Goal: Information Seeking & Learning: Learn about a topic

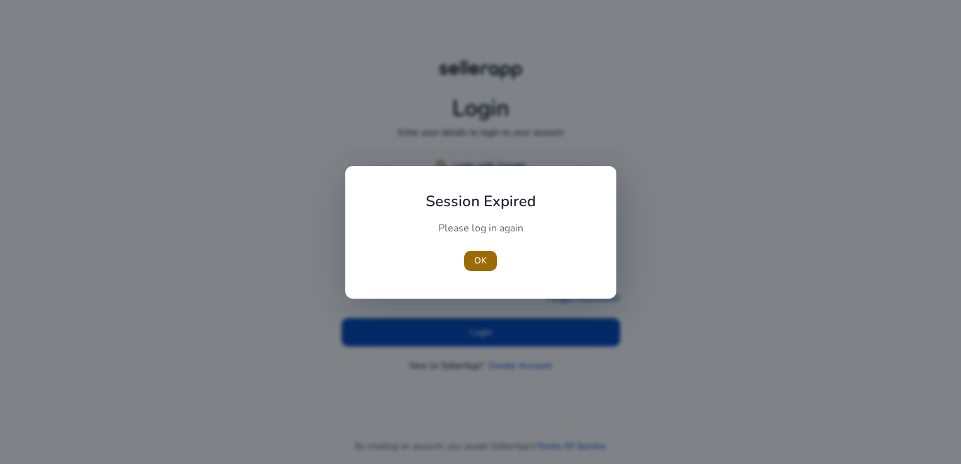
type input "**********"
click at [491, 252] on span "button" at bounding box center [480, 261] width 33 height 30
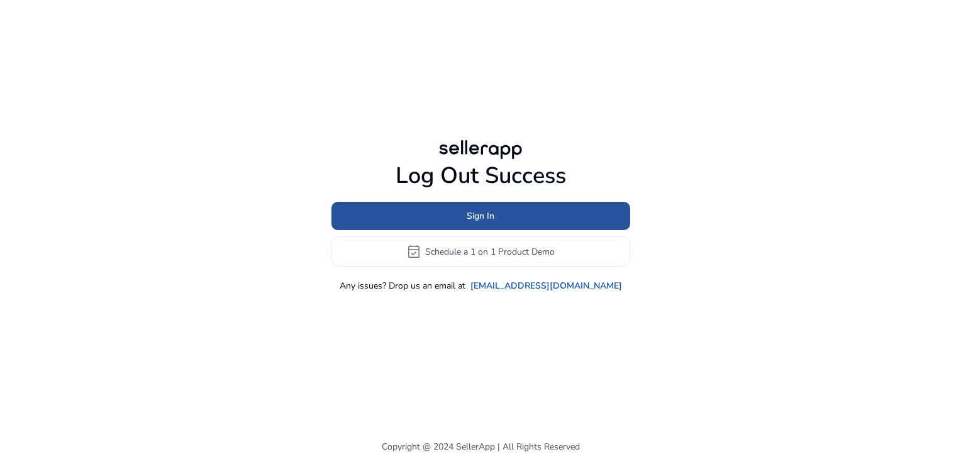
click at [493, 215] on span "Sign In" at bounding box center [481, 216] width 28 height 13
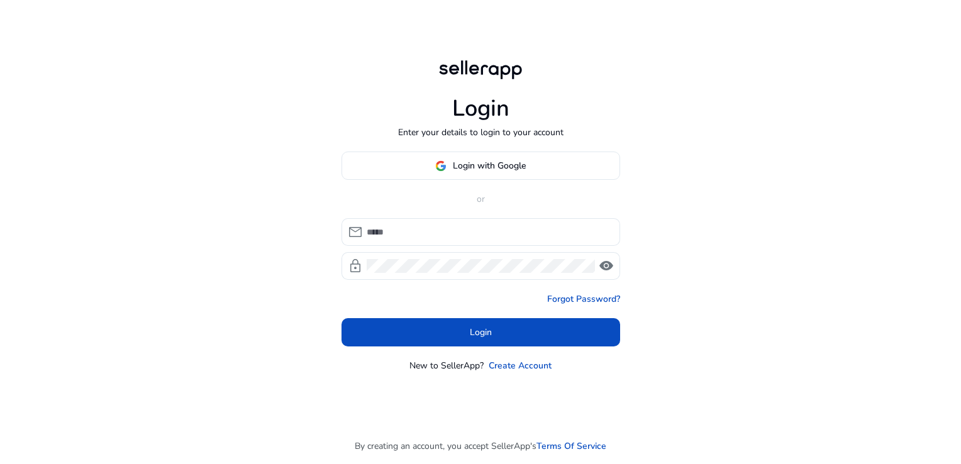
type input "**********"
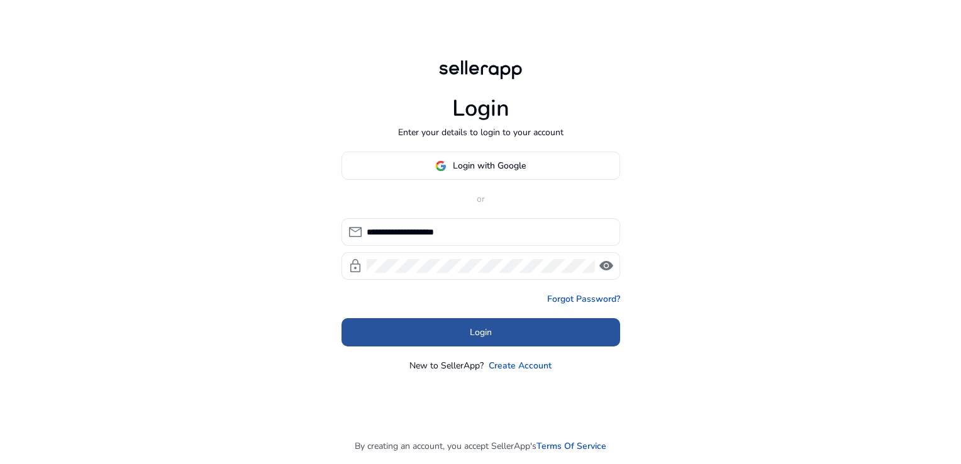
click at [494, 335] on span at bounding box center [481, 333] width 279 height 30
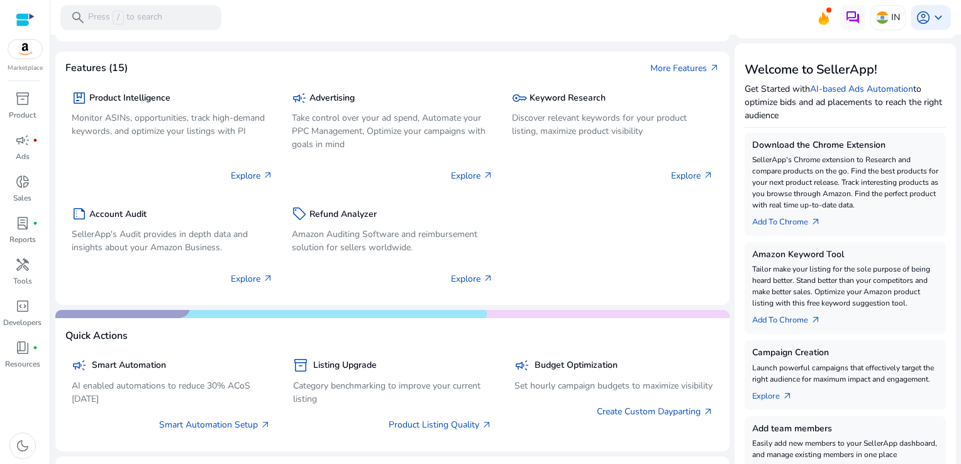
scroll to position [133, 0]
click at [82, 25] on span "search" at bounding box center [77, 17] width 15 height 15
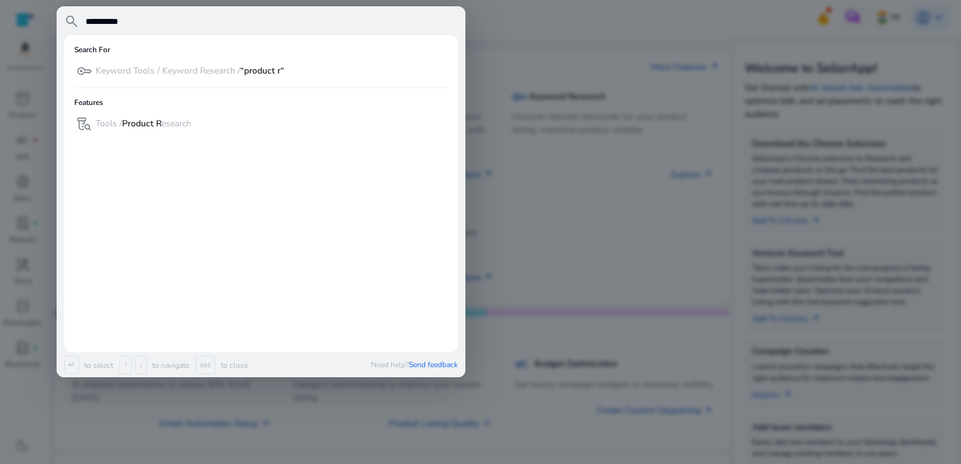
scroll to position [0, 0]
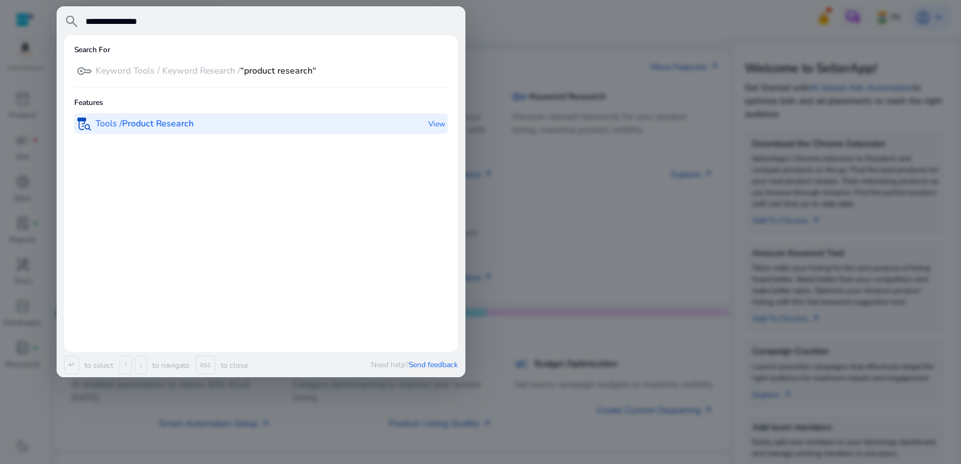
type input "**********"
click at [140, 126] on b "Product Research" at bounding box center [158, 124] width 72 height 12
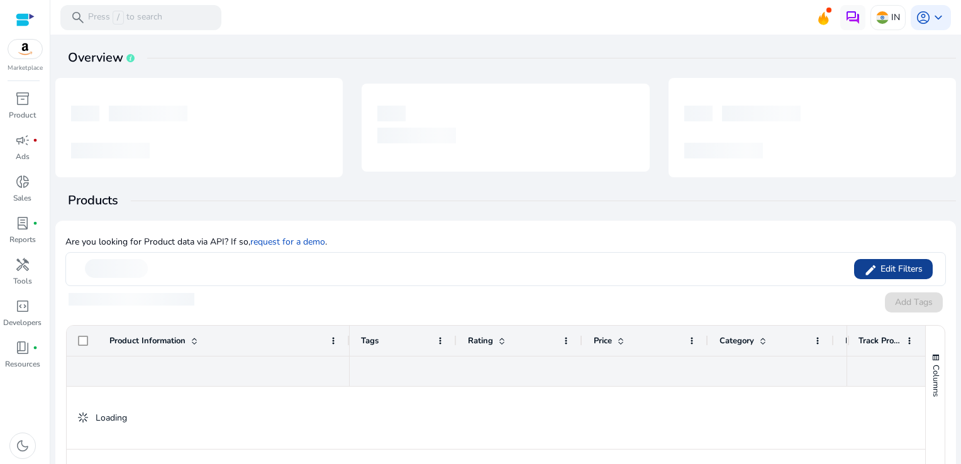
click at [915, 266] on span "Edit Filters" at bounding box center [900, 269] width 45 height 13
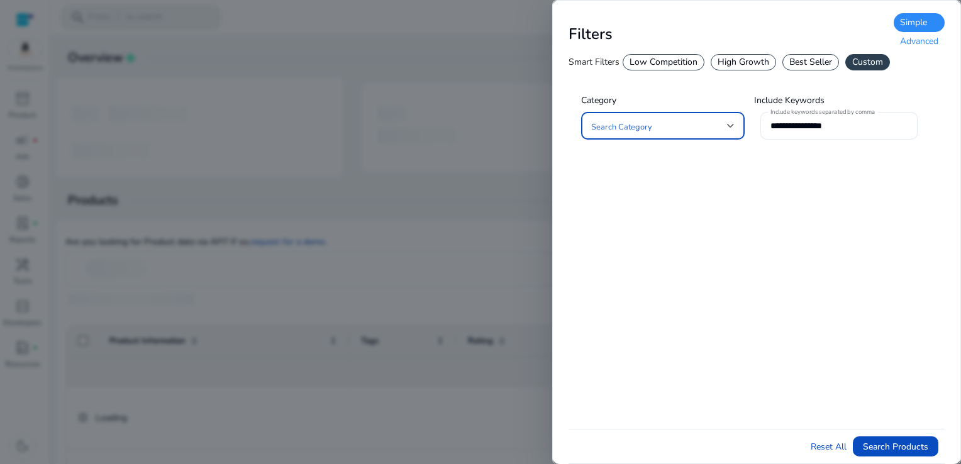
click at [907, 42] on div "Advanced" at bounding box center [919, 41] width 51 height 19
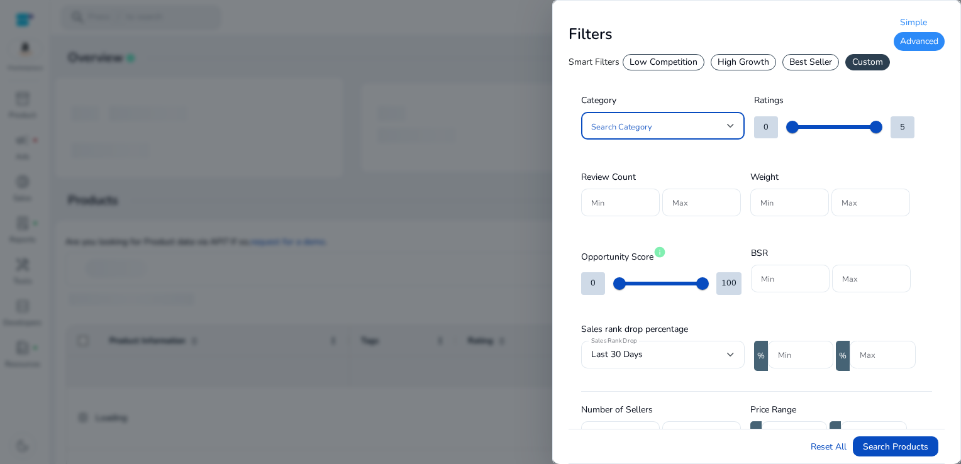
click at [684, 120] on span at bounding box center [659, 126] width 136 height 14
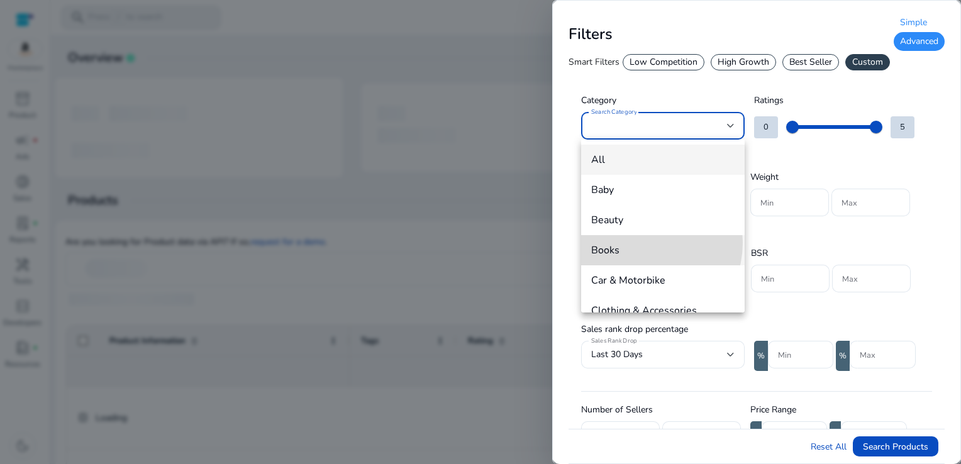
click at [639, 243] on span "Books" at bounding box center [662, 250] width 143 height 14
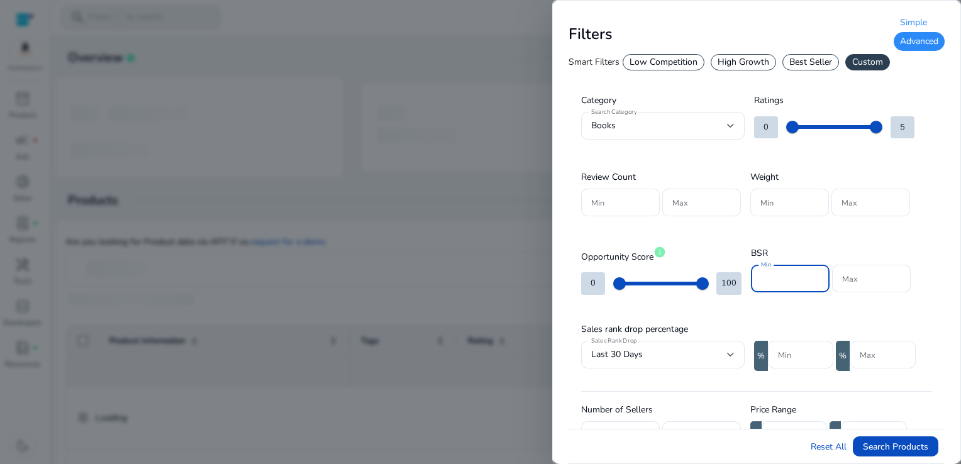
click at [763, 275] on input "Min" at bounding box center [790, 279] width 59 height 14
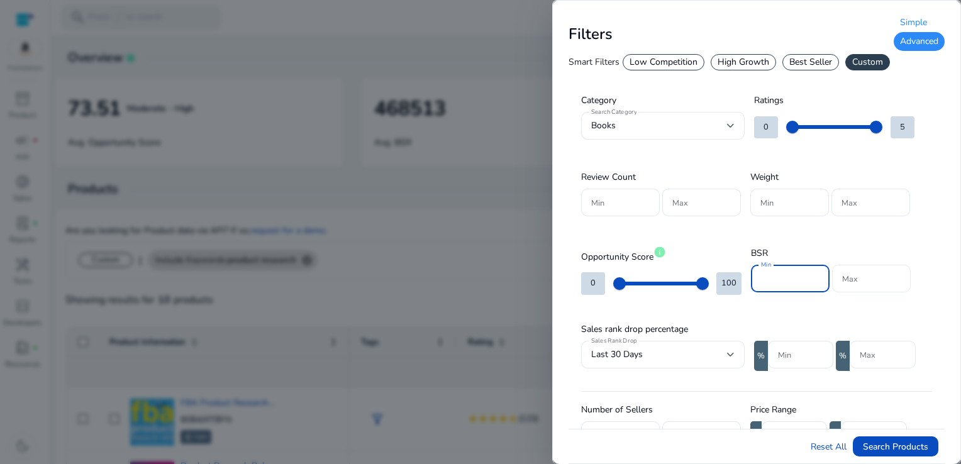
type input "*****"
click at [885, 286] on div at bounding box center [871, 279] width 59 height 28
click at [862, 273] on input "Max" at bounding box center [871, 279] width 59 height 14
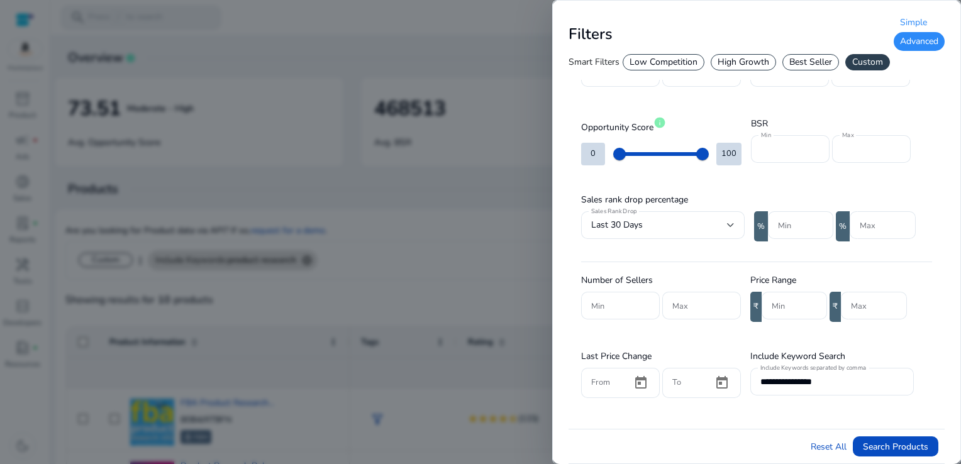
scroll to position [101, 0]
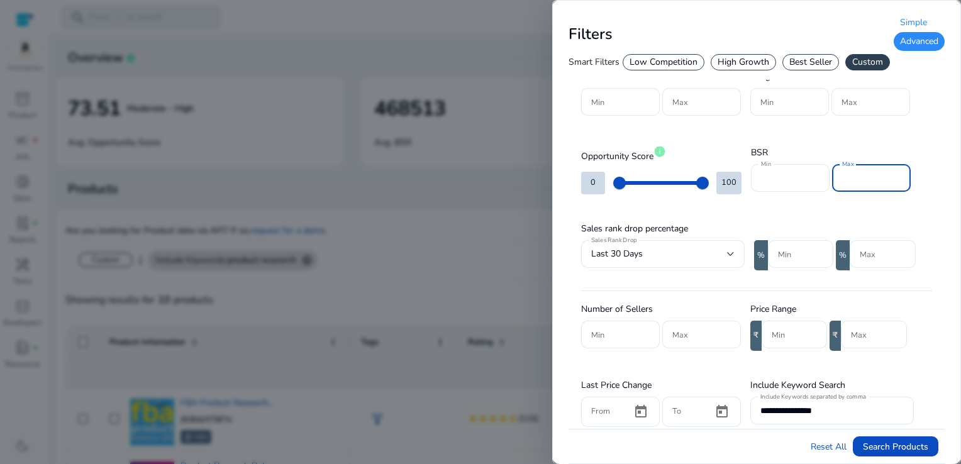
click at [854, 177] on input "******" at bounding box center [871, 178] width 59 height 14
click at [881, 178] on input "*******" at bounding box center [871, 178] width 59 height 14
type input "******"
drag, startPoint x: 941, startPoint y: 181, endPoint x: 939, endPoint y: 233, distance: 52.3
click at [939, 233] on div "**********" at bounding box center [757, 286] width 376 height 614
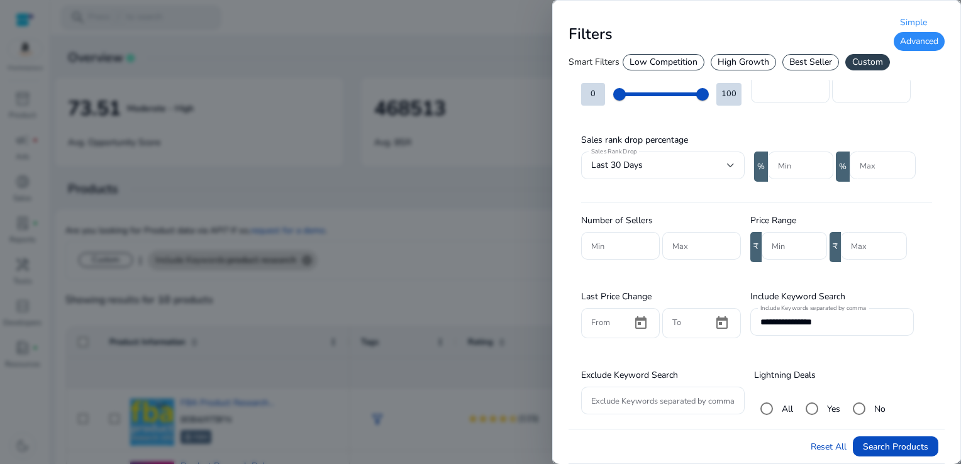
scroll to position [215, 0]
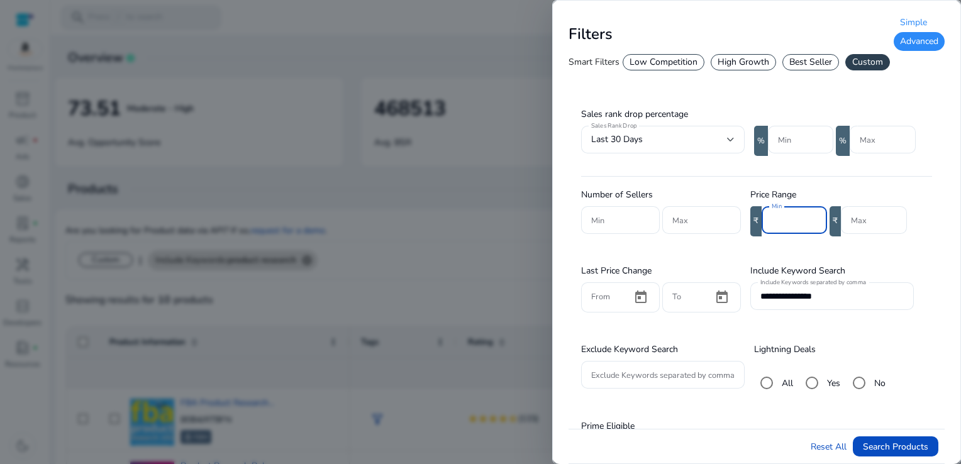
click at [788, 216] on input "Min" at bounding box center [794, 220] width 45 height 14
type input "***"
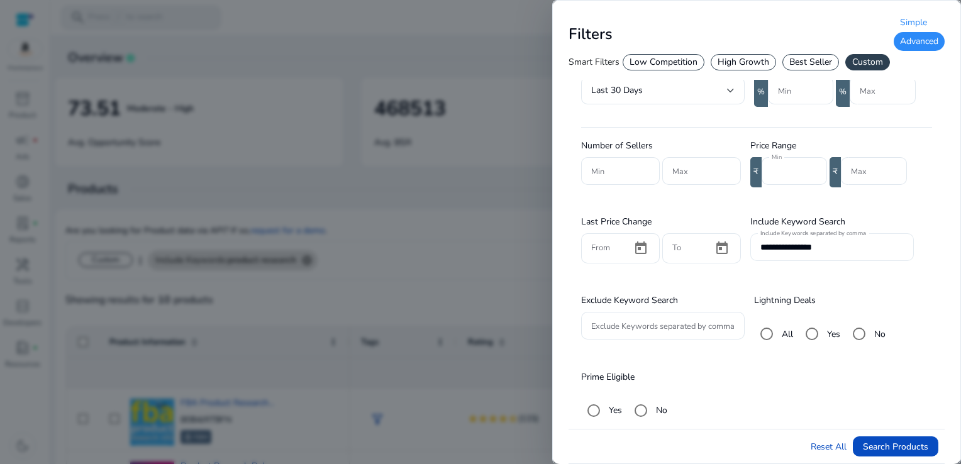
click at [834, 250] on div "**********" at bounding box center [832, 247] width 143 height 28
click at [834, 250] on input "**********" at bounding box center [832, 247] width 143 height 14
type input "*"
click at [888, 454] on span "Search Products" at bounding box center [895, 446] width 65 height 13
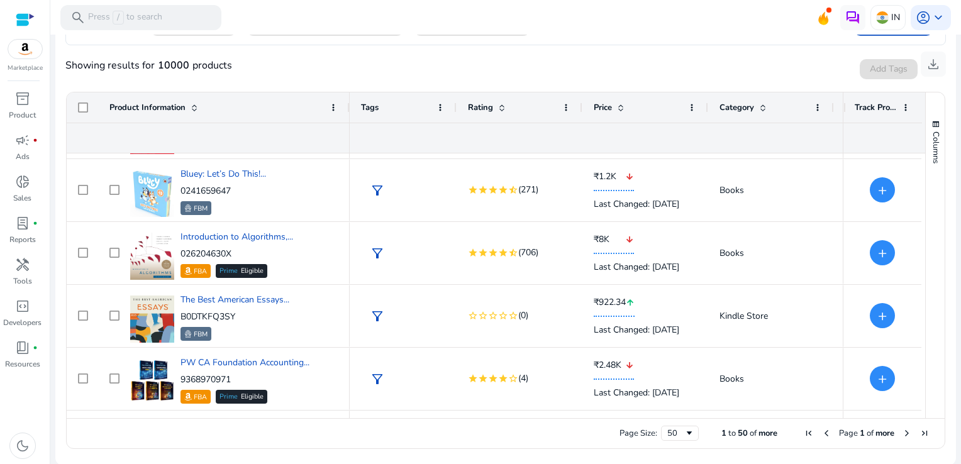
scroll to position [315, 0]
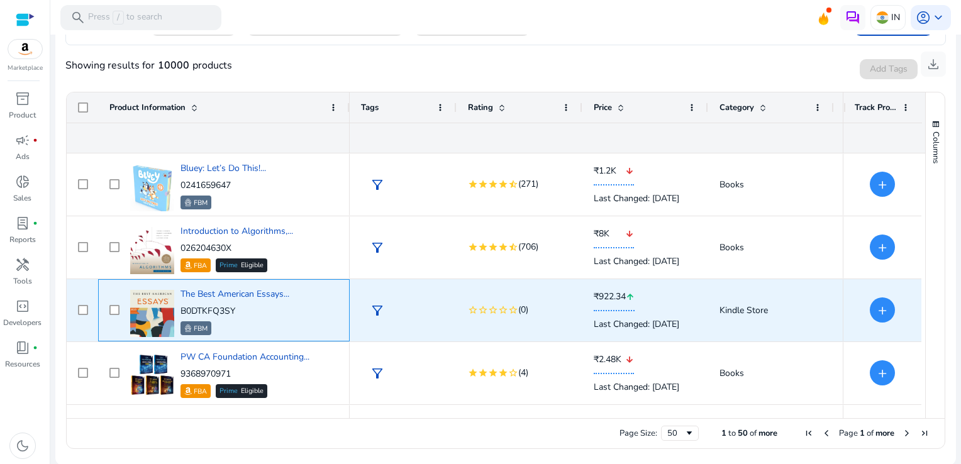
drag, startPoint x: 252, startPoint y: 311, endPoint x: 178, endPoint y: 308, distance: 73.7
click at [178, 308] on div "The Best American Essays... B0DTKFQ3SY FBM" at bounding box center [232, 310] width 211 height 53
drag, startPoint x: 178, startPoint y: 308, endPoint x: 247, endPoint y: 307, distance: 68.6
click at [247, 307] on p "B0DTKFQ3SY" at bounding box center [235, 311] width 109 height 13
click at [244, 321] on div "FBM" at bounding box center [235, 328] width 109 height 14
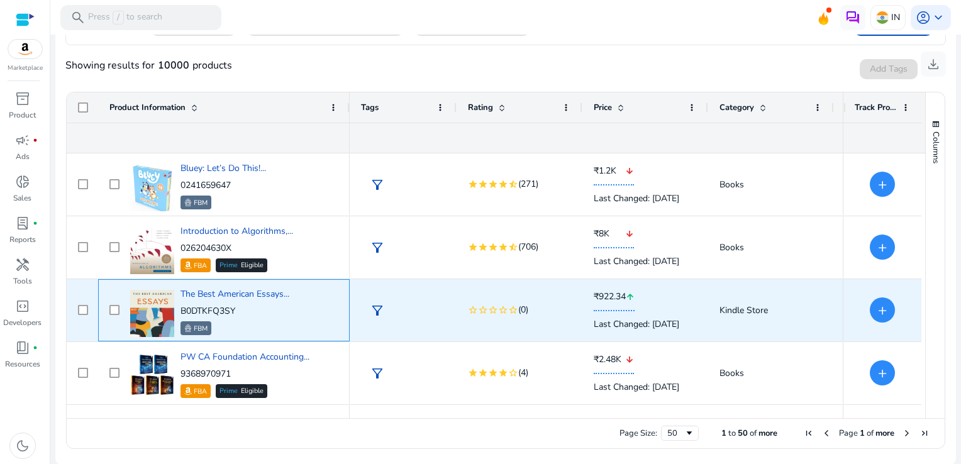
drag, startPoint x: 238, startPoint y: 311, endPoint x: 180, endPoint y: 310, distance: 58.5
click at [181, 310] on p "B0DTKFQ3SY" at bounding box center [235, 311] width 109 height 13
copy p "B0DTKFQ3SY"
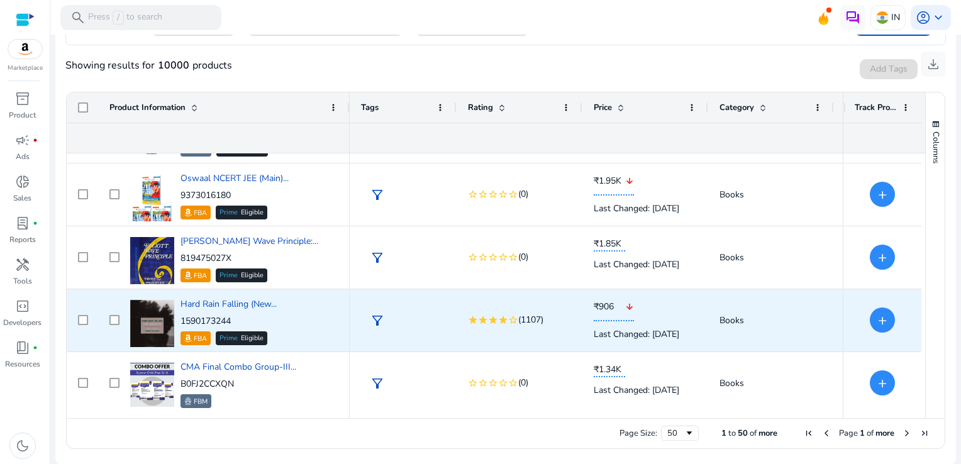
scroll to position [1185, 0]
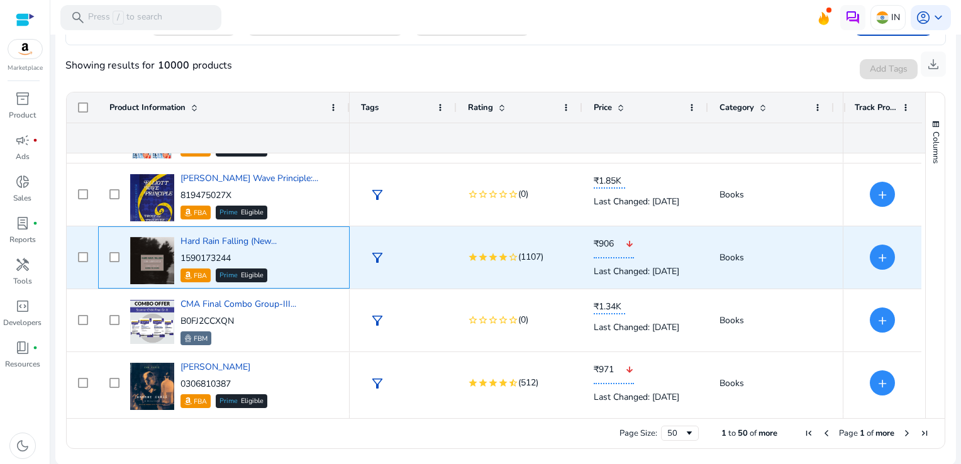
drag, startPoint x: 241, startPoint y: 259, endPoint x: 181, endPoint y: 258, distance: 59.8
click at [181, 258] on p "1590173244" at bounding box center [229, 258] width 96 height 13
copy p "1590173244"
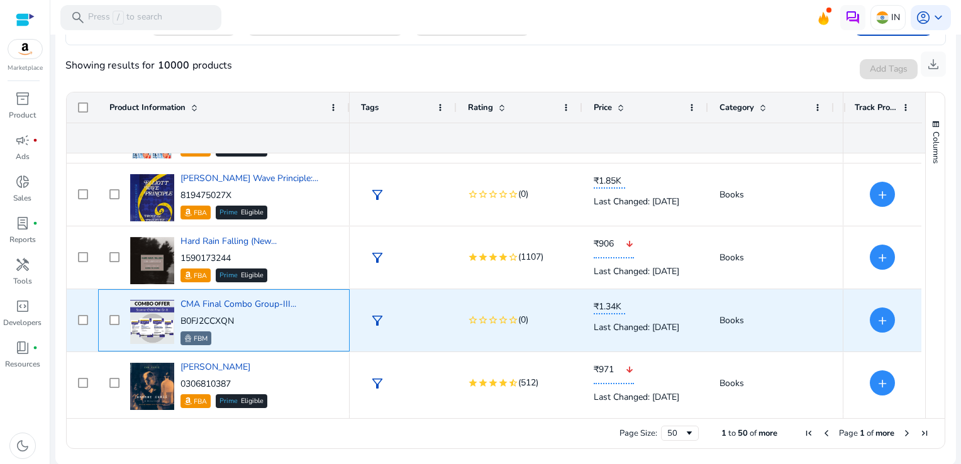
click at [218, 334] on div "FBM" at bounding box center [239, 339] width 116 height 14
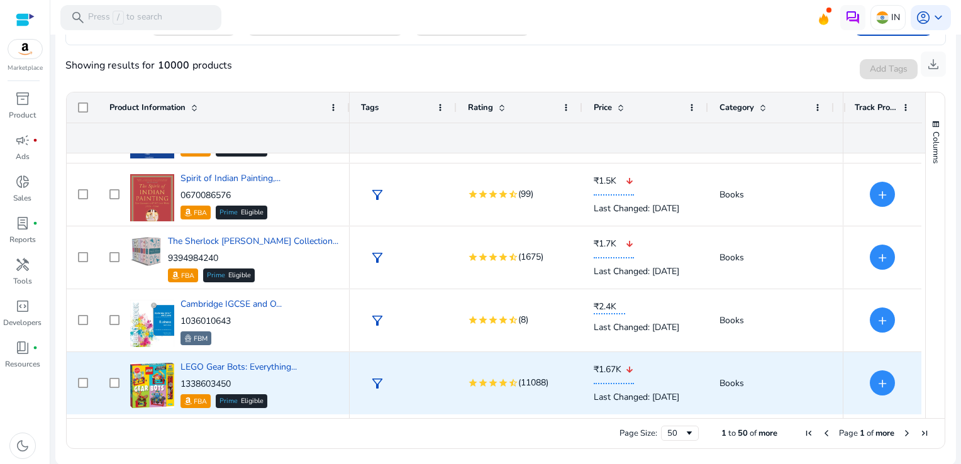
scroll to position [0, 0]
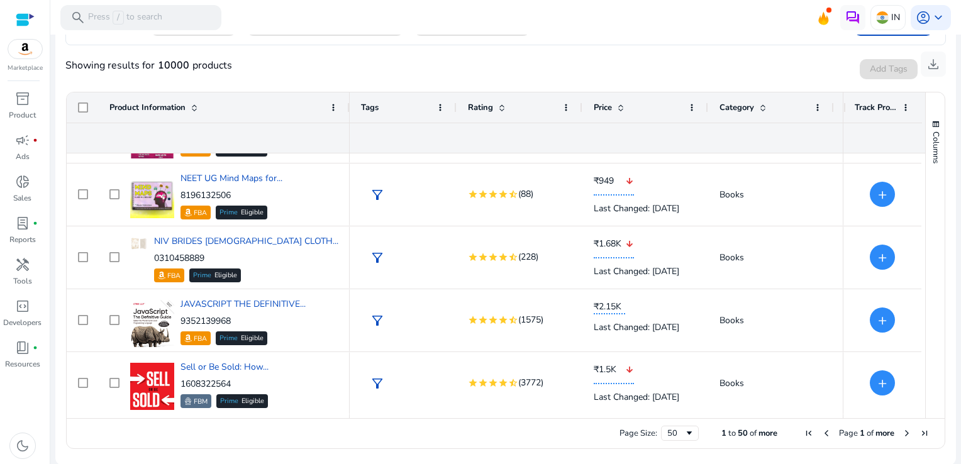
click at [903, 434] on span "Next Page" at bounding box center [907, 433] width 10 height 10
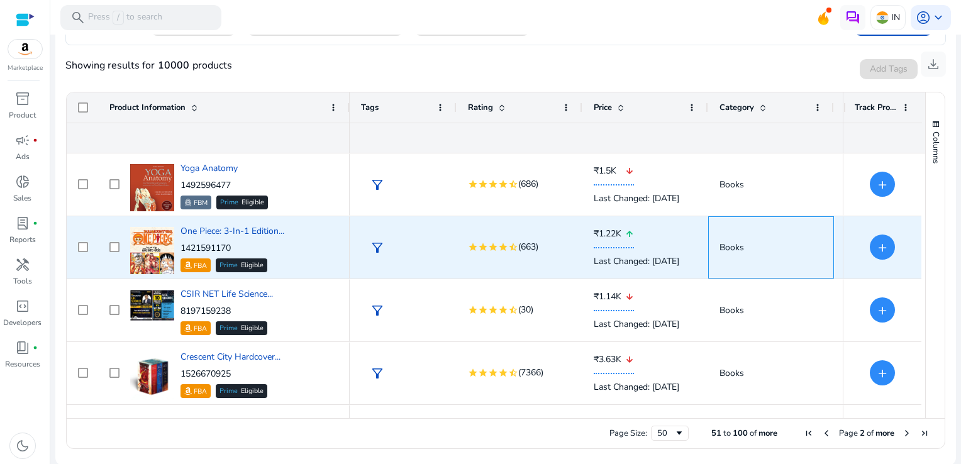
click at [737, 254] on span "Books" at bounding box center [771, 248] width 103 height 26
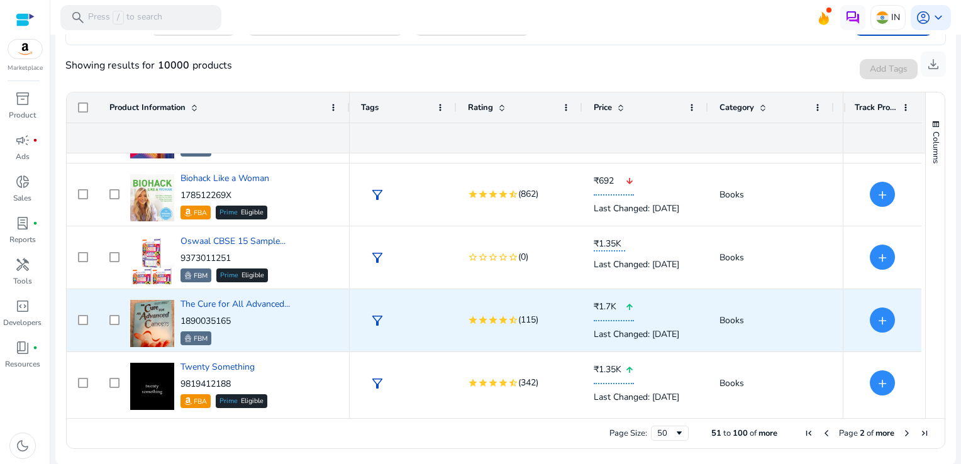
scroll to position [934, 0]
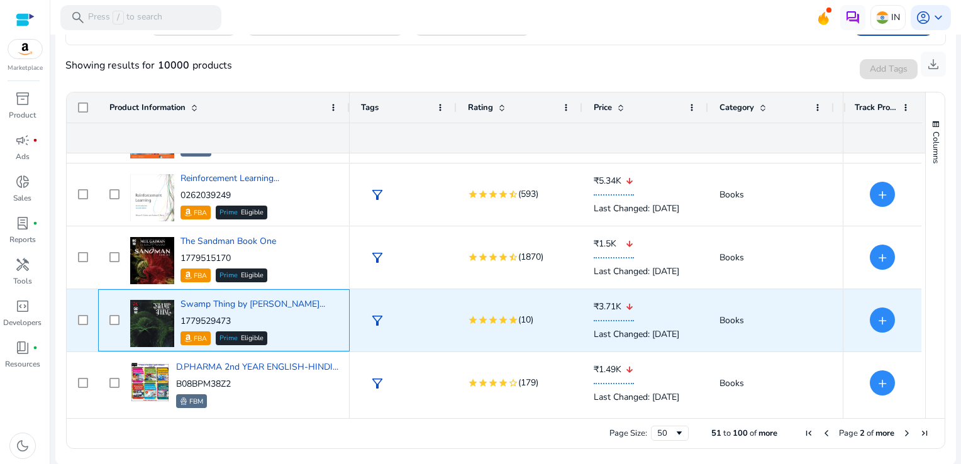
drag, startPoint x: 238, startPoint y: 320, endPoint x: 181, endPoint y: 315, distance: 57.4
click at [181, 315] on p "1779529473" at bounding box center [253, 321] width 145 height 13
copy p "1779529473"
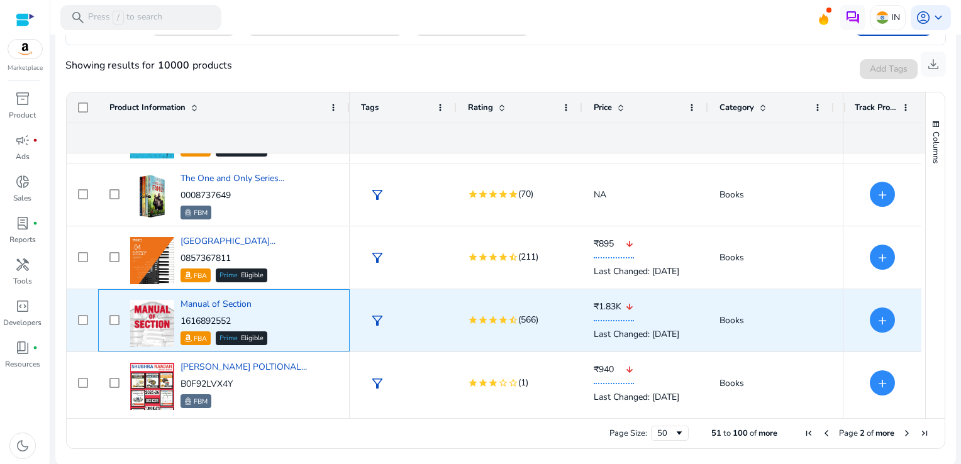
drag, startPoint x: 238, startPoint y: 317, endPoint x: 181, endPoint y: 316, distance: 56.6
click at [181, 316] on p "1616892552" at bounding box center [224, 321] width 87 height 13
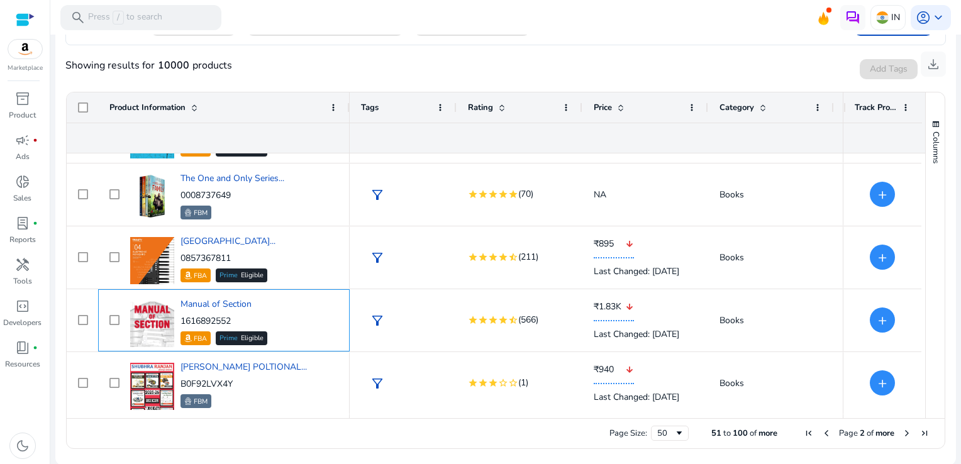
copy p "1616892552"
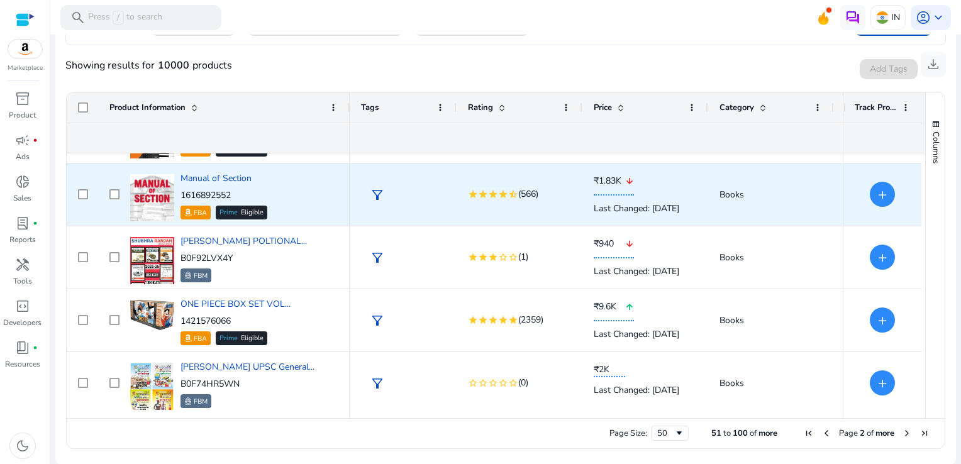
scroll to position [2884, 0]
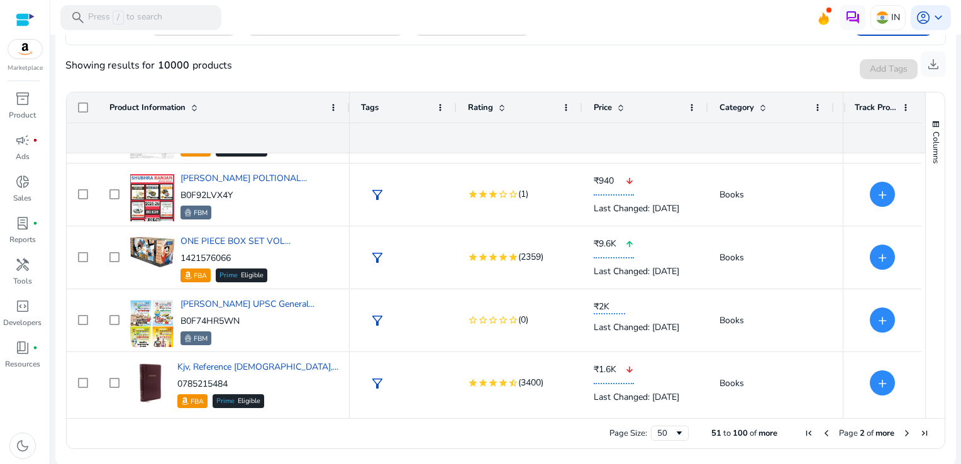
click at [902, 432] on span "Next Page" at bounding box center [907, 433] width 10 height 10
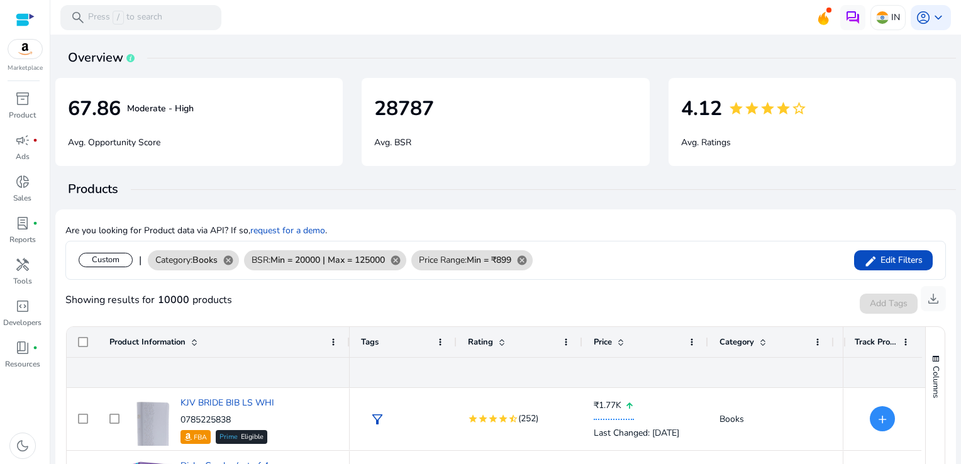
scroll to position [235, 0]
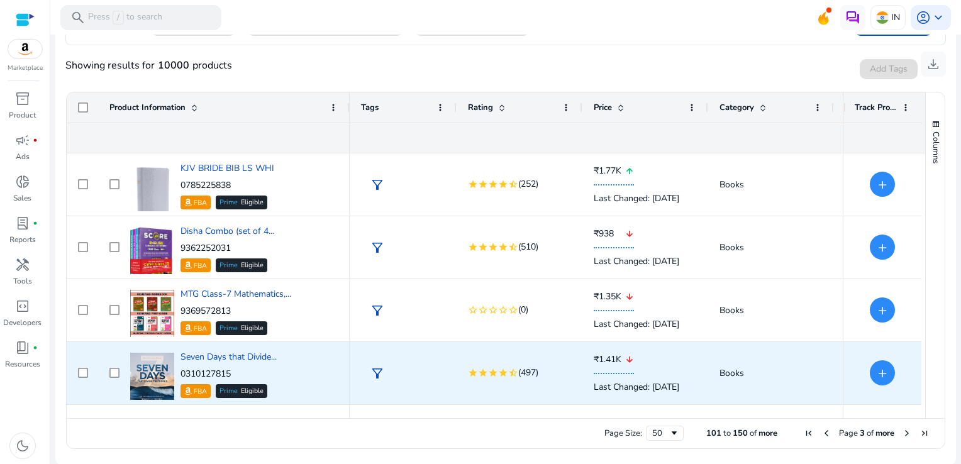
click at [182, 374] on p "0310127815" at bounding box center [229, 374] width 96 height 13
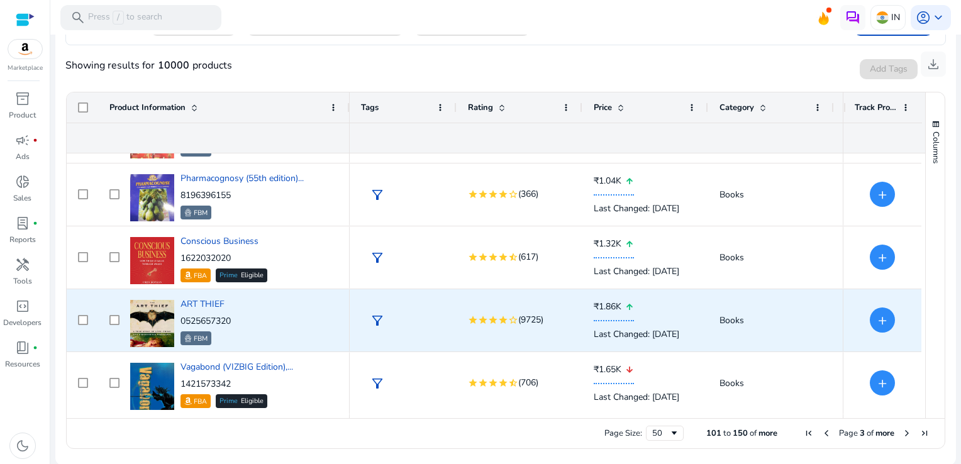
scroll to position [430, 0]
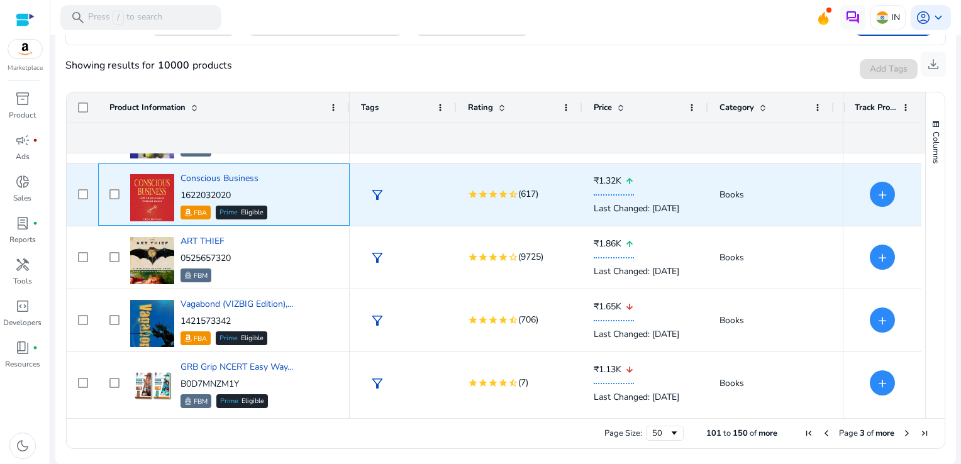
drag, startPoint x: 235, startPoint y: 190, endPoint x: 181, endPoint y: 193, distance: 53.6
click at [181, 193] on p "1622032020" at bounding box center [224, 195] width 87 height 13
copy p "1622032020"
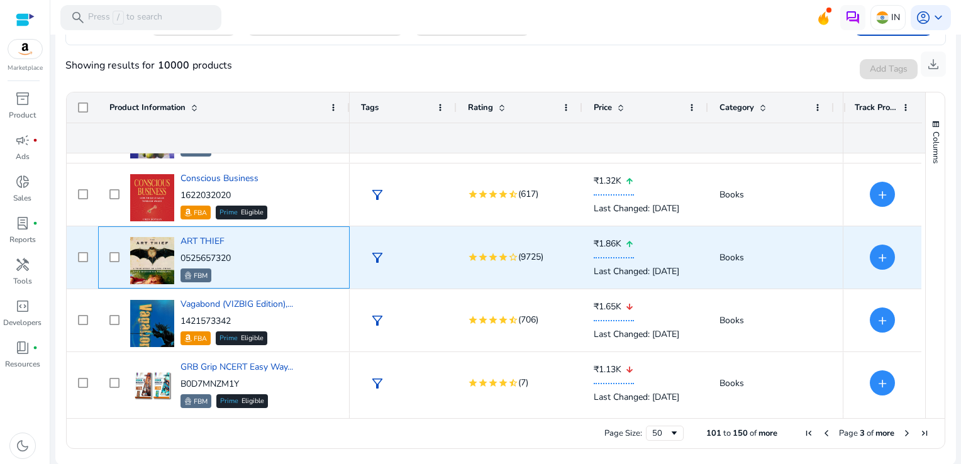
drag, startPoint x: 244, startPoint y: 257, endPoint x: 181, endPoint y: 255, distance: 63.6
click at [181, 255] on div "ART THIEF 0525657320 FBM" at bounding box center [232, 257] width 211 height 53
copy p "0525657320"
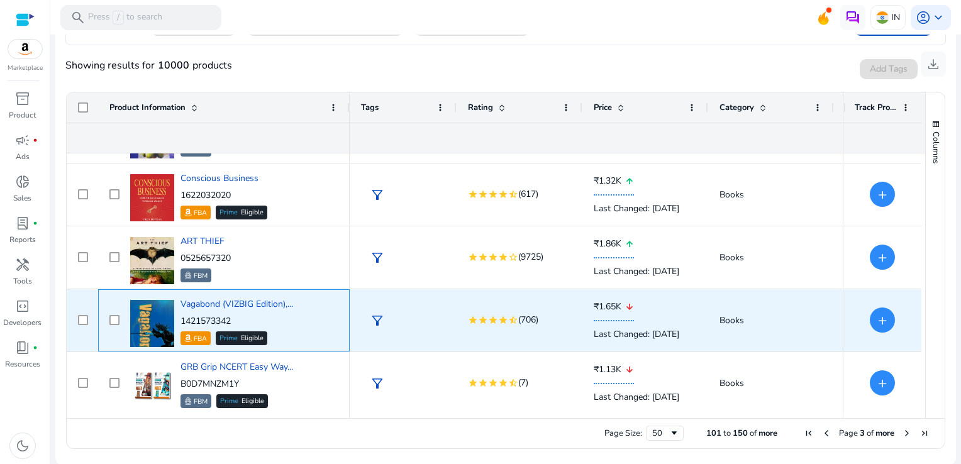
drag, startPoint x: 235, startPoint y: 316, endPoint x: 181, endPoint y: 319, distance: 54.8
click at [181, 319] on p "1421573342" at bounding box center [237, 321] width 113 height 13
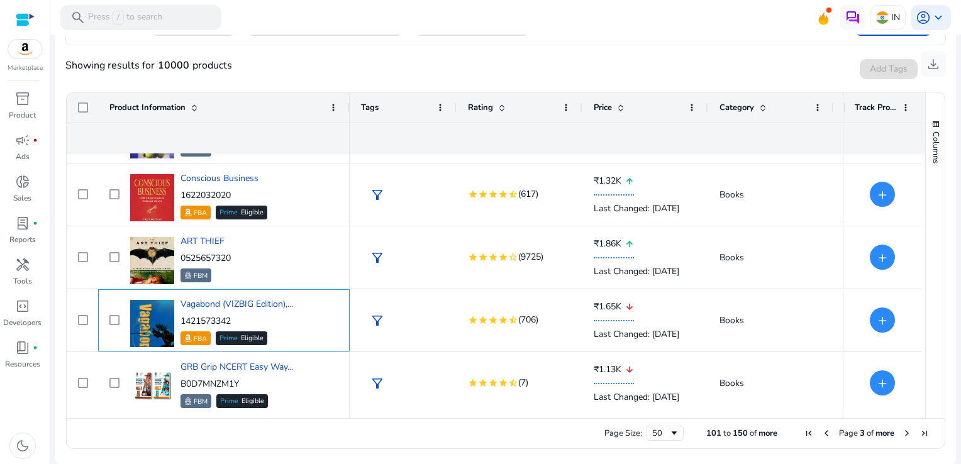
copy p "1421573342"
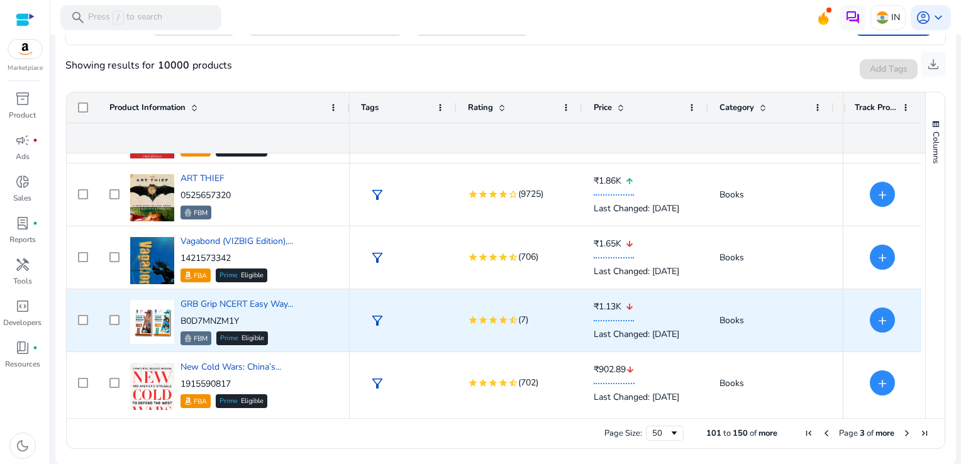
scroll to position [556, 0]
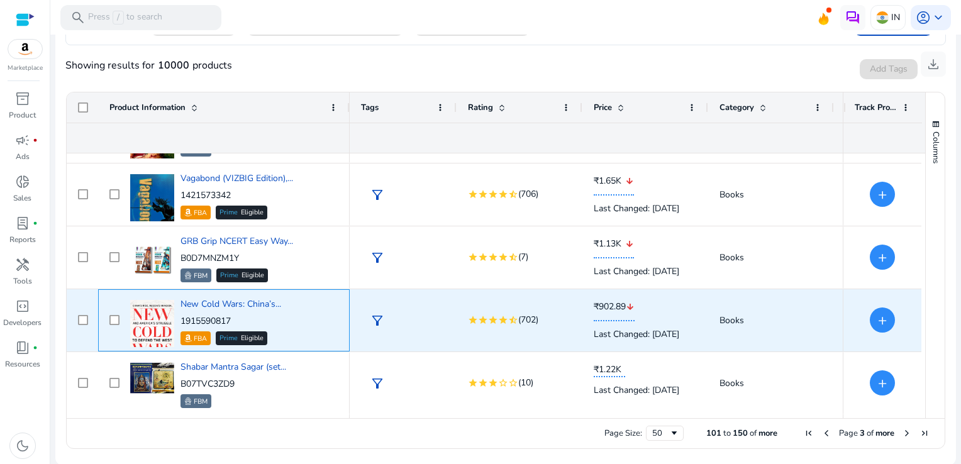
drag, startPoint x: 242, startPoint y: 322, endPoint x: 182, endPoint y: 321, distance: 60.4
click at [182, 321] on p "1915590817" at bounding box center [231, 321] width 101 height 13
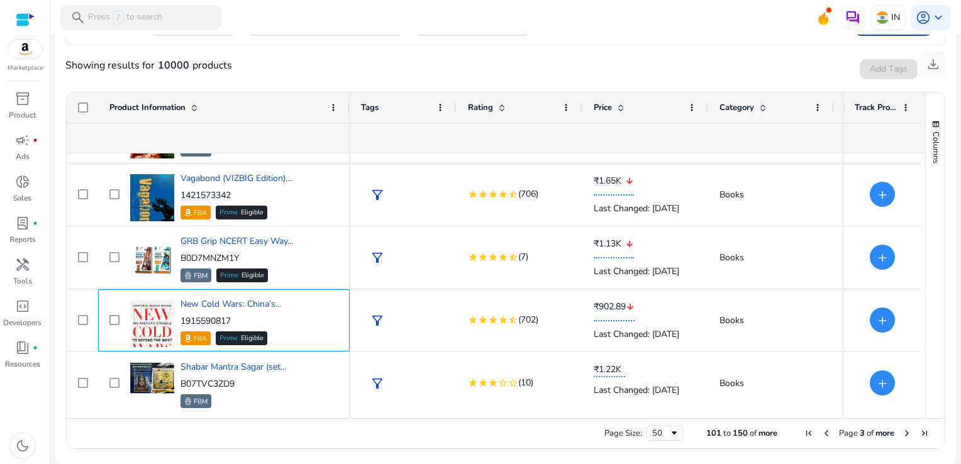
copy p "1915590817"
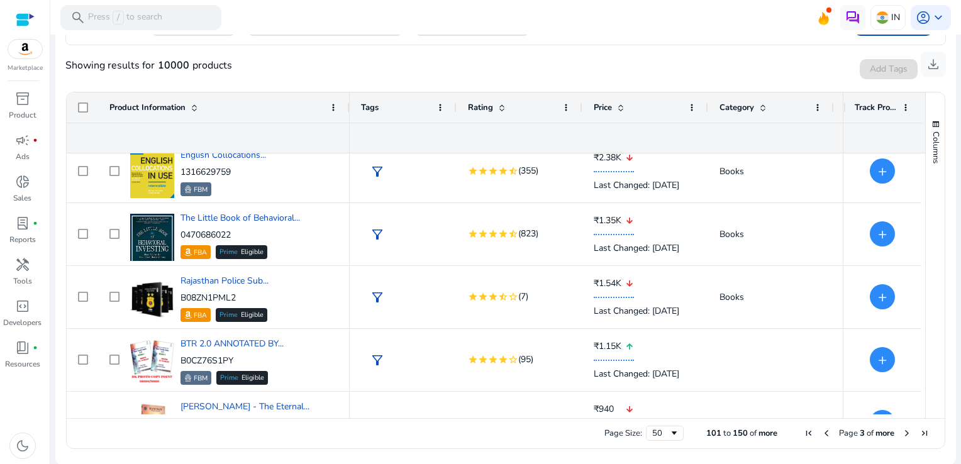
scroll to position [0, 0]
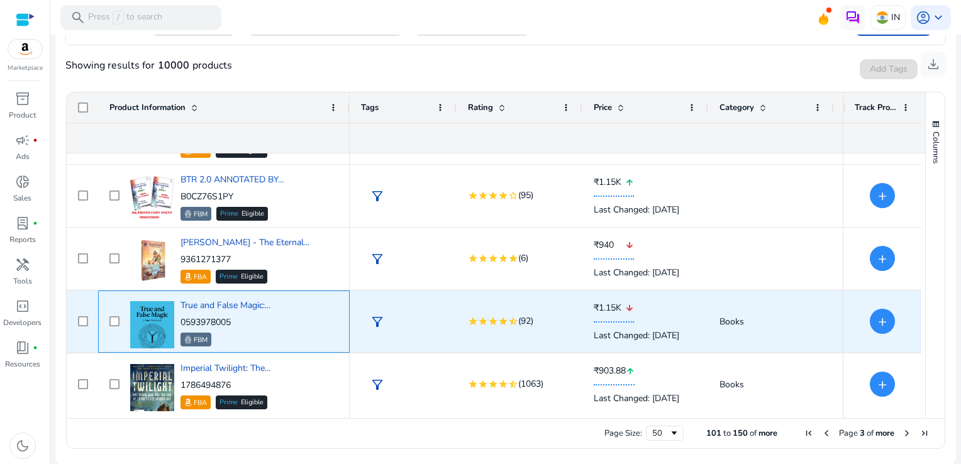
click at [240, 318] on p "0593978005" at bounding box center [226, 322] width 90 height 13
drag, startPoint x: 240, startPoint y: 318, endPoint x: 188, endPoint y: 321, distance: 51.7
click at [188, 321] on p "0593978005" at bounding box center [226, 322] width 90 height 13
copy p "0593978005"
